Goal: Task Accomplishment & Management: Use online tool/utility

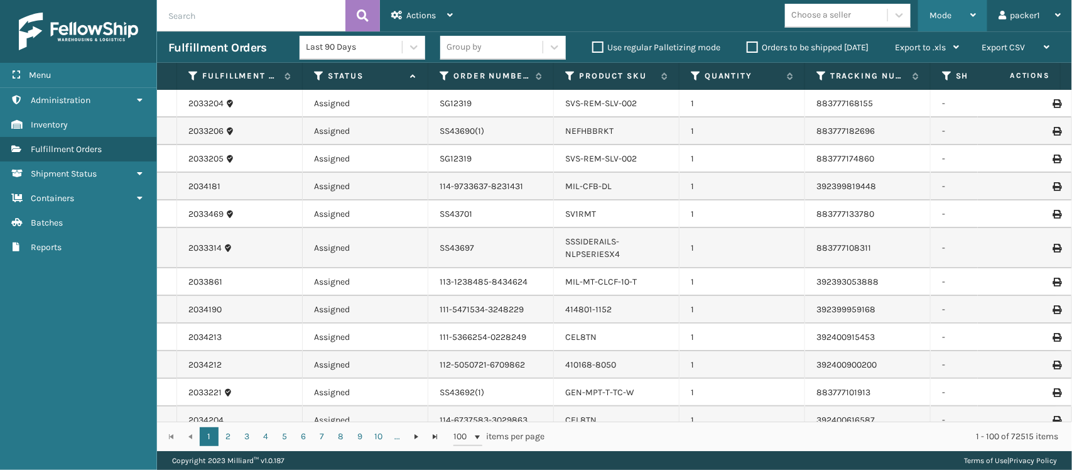
click at [937, 20] on div "Mode" at bounding box center [952, 15] width 46 height 31
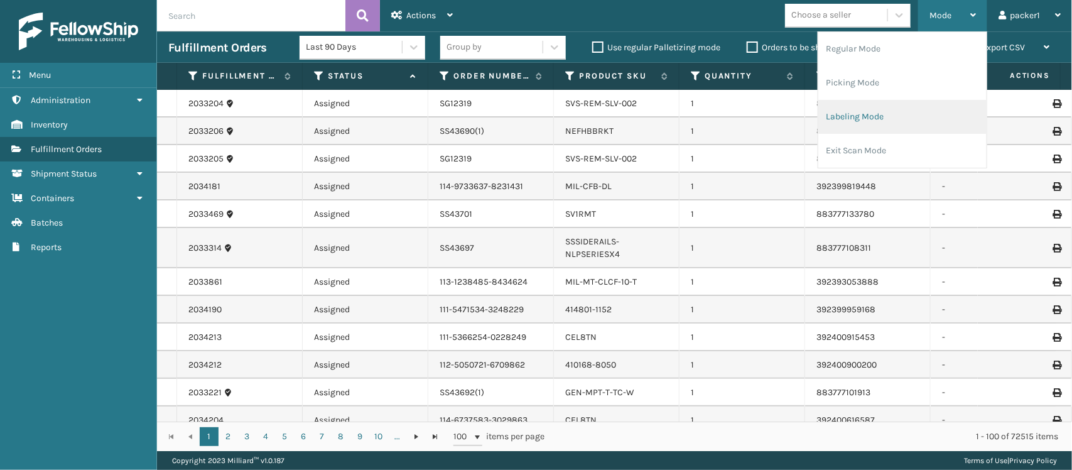
click at [884, 126] on li "Labeling Mode" at bounding box center [902, 117] width 168 height 34
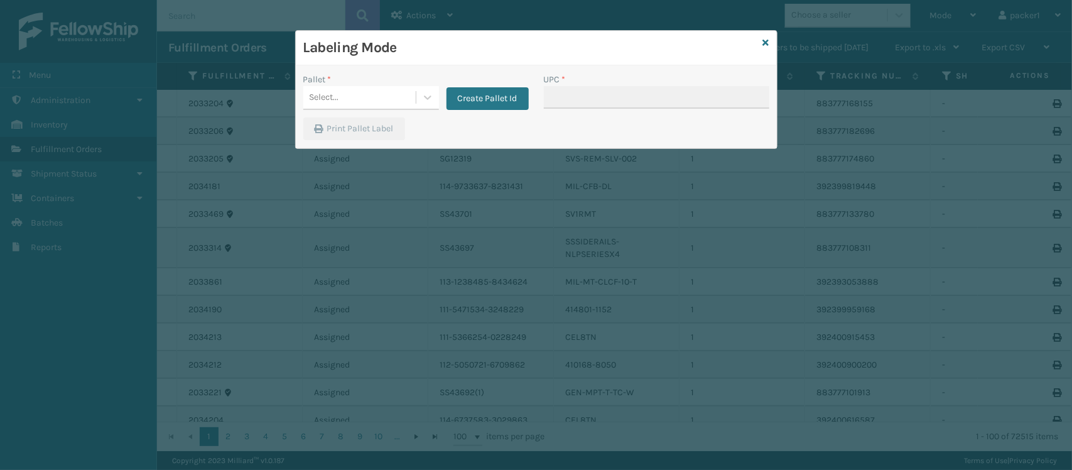
click at [352, 113] on div "Pallet * Select... Create Pallet Id" at bounding box center [416, 95] width 241 height 45
drag, startPoint x: 347, startPoint y: 64, endPoint x: 346, endPoint y: 74, distance: 10.1
click at [346, 74] on div "Labeling Mode Pallet * Select... Create Pallet Id UPC * Print Pallet Label" at bounding box center [536, 89] width 481 height 117
click at [353, 104] on div "Select..." at bounding box center [359, 97] width 112 height 21
click at [343, 129] on div "FDXG-07795DBLH6" at bounding box center [371, 128] width 136 height 23
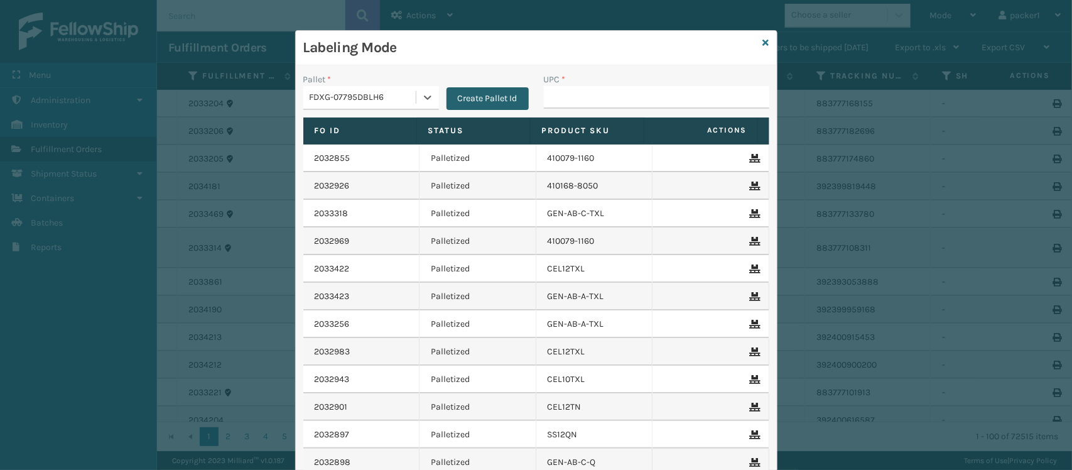
click at [477, 93] on button "Create Pallet Id" at bounding box center [488, 98] width 82 height 23
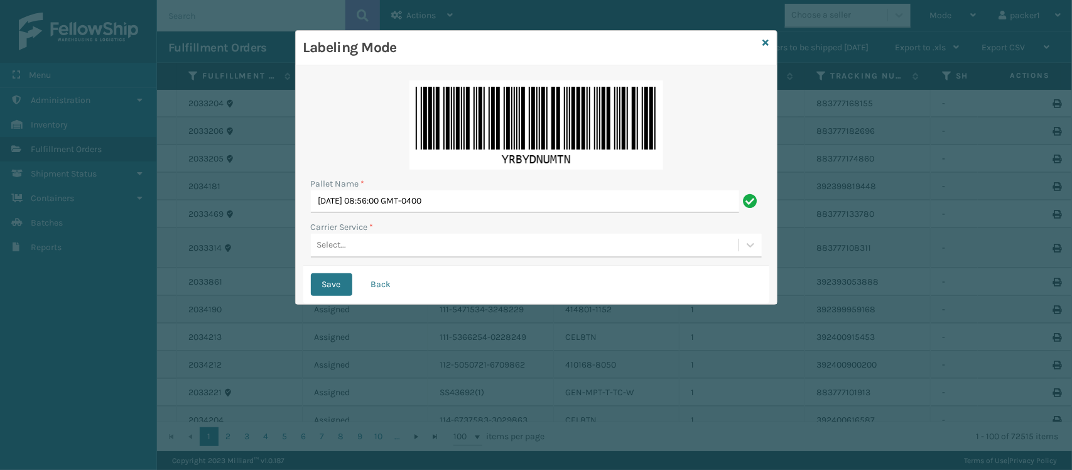
click at [330, 248] on div "Select..." at bounding box center [332, 245] width 30 height 13
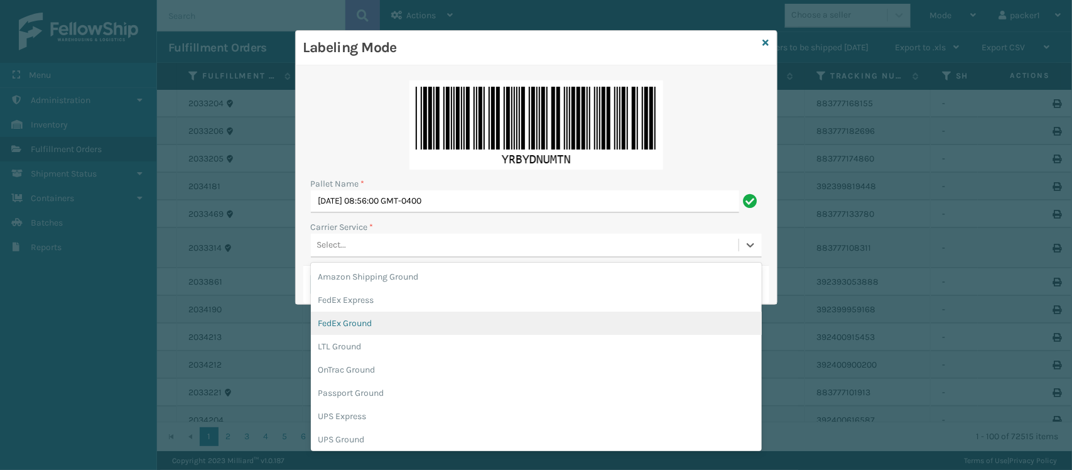
scroll to position [25, 0]
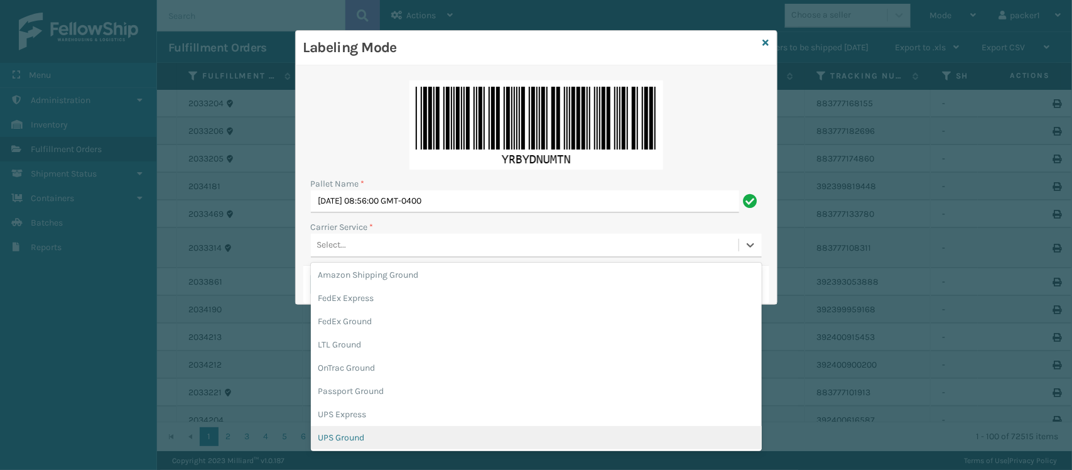
click at [614, 431] on div "UPS Ground" at bounding box center [536, 437] width 451 height 23
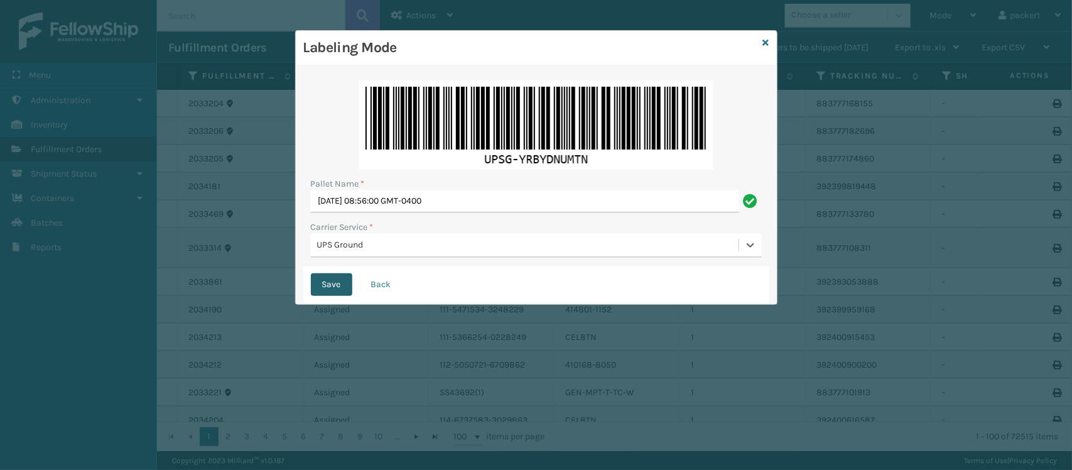
click at [343, 283] on button "Save" at bounding box center [331, 284] width 41 height 23
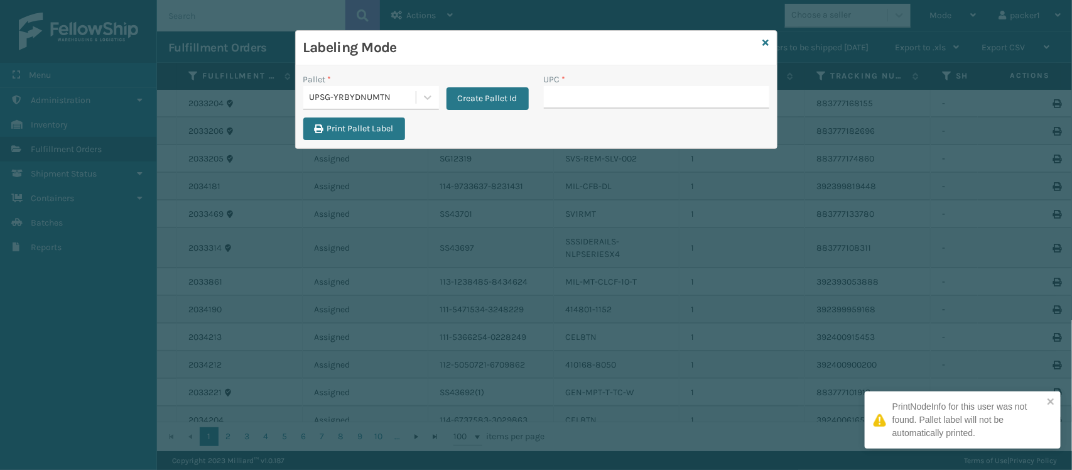
click at [620, 107] on input "UPC *" at bounding box center [656, 97] width 225 height 23
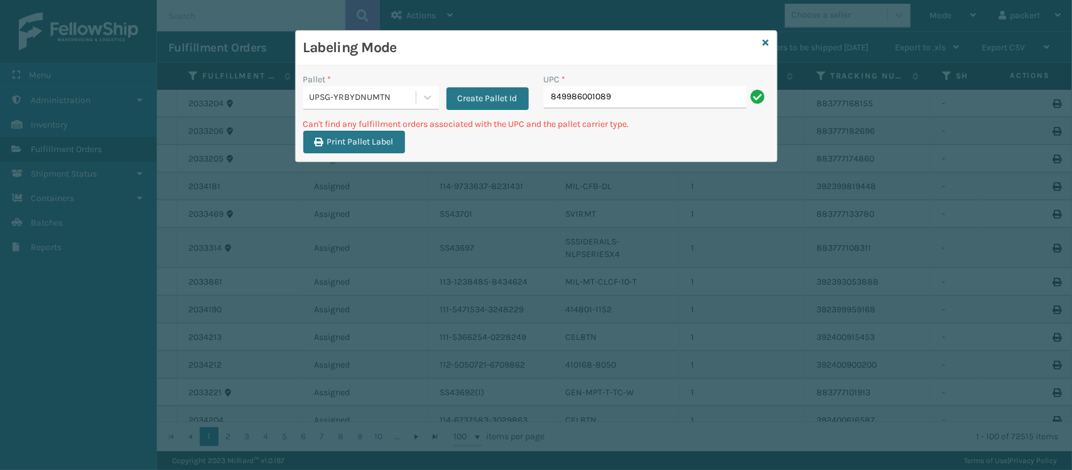
click at [362, 92] on div "UPSG-YRBYDNUMTN" at bounding box center [363, 97] width 107 height 13
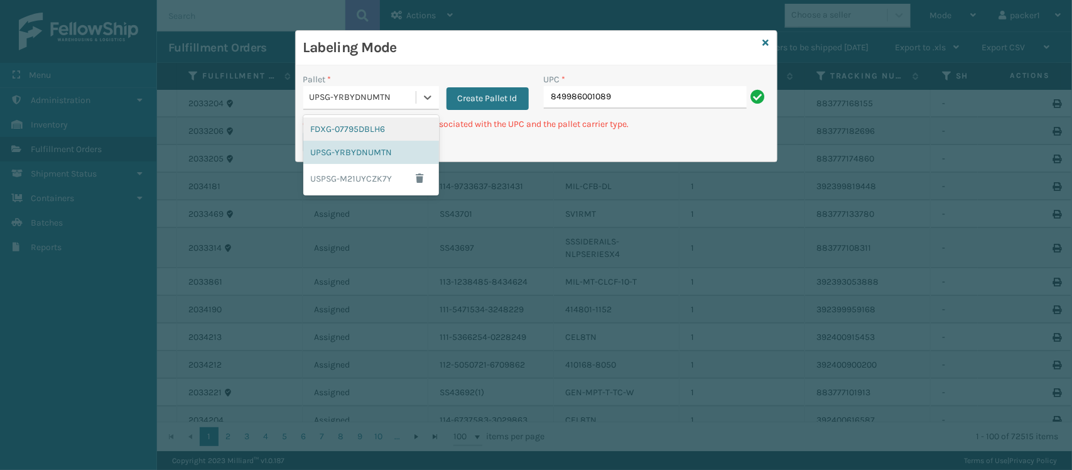
click at [353, 136] on div "FDXG-07795DBLH6" at bounding box center [371, 128] width 136 height 23
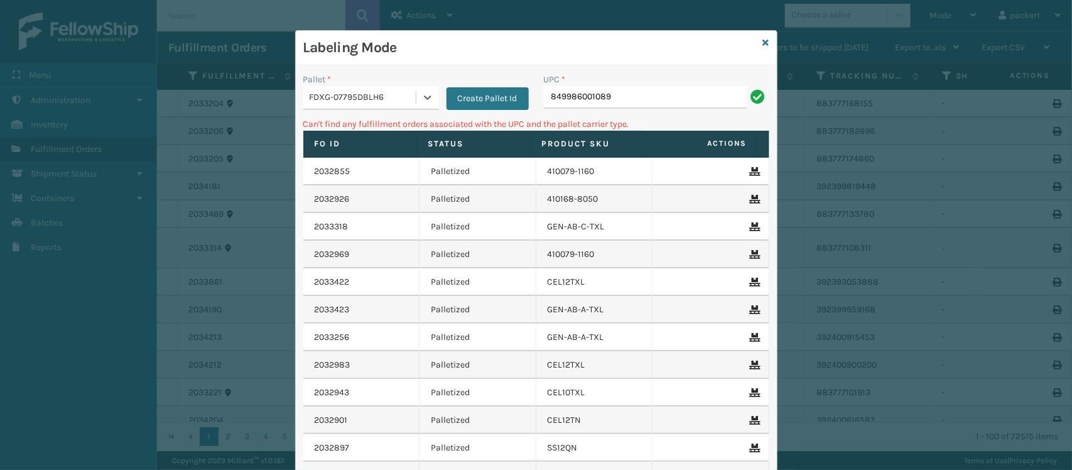
click at [647, 85] on div "UPC *" at bounding box center [656, 79] width 225 height 13
click at [647, 99] on input "849986001089" at bounding box center [645, 97] width 203 height 23
